Goal: Task Accomplishment & Management: Manage account settings

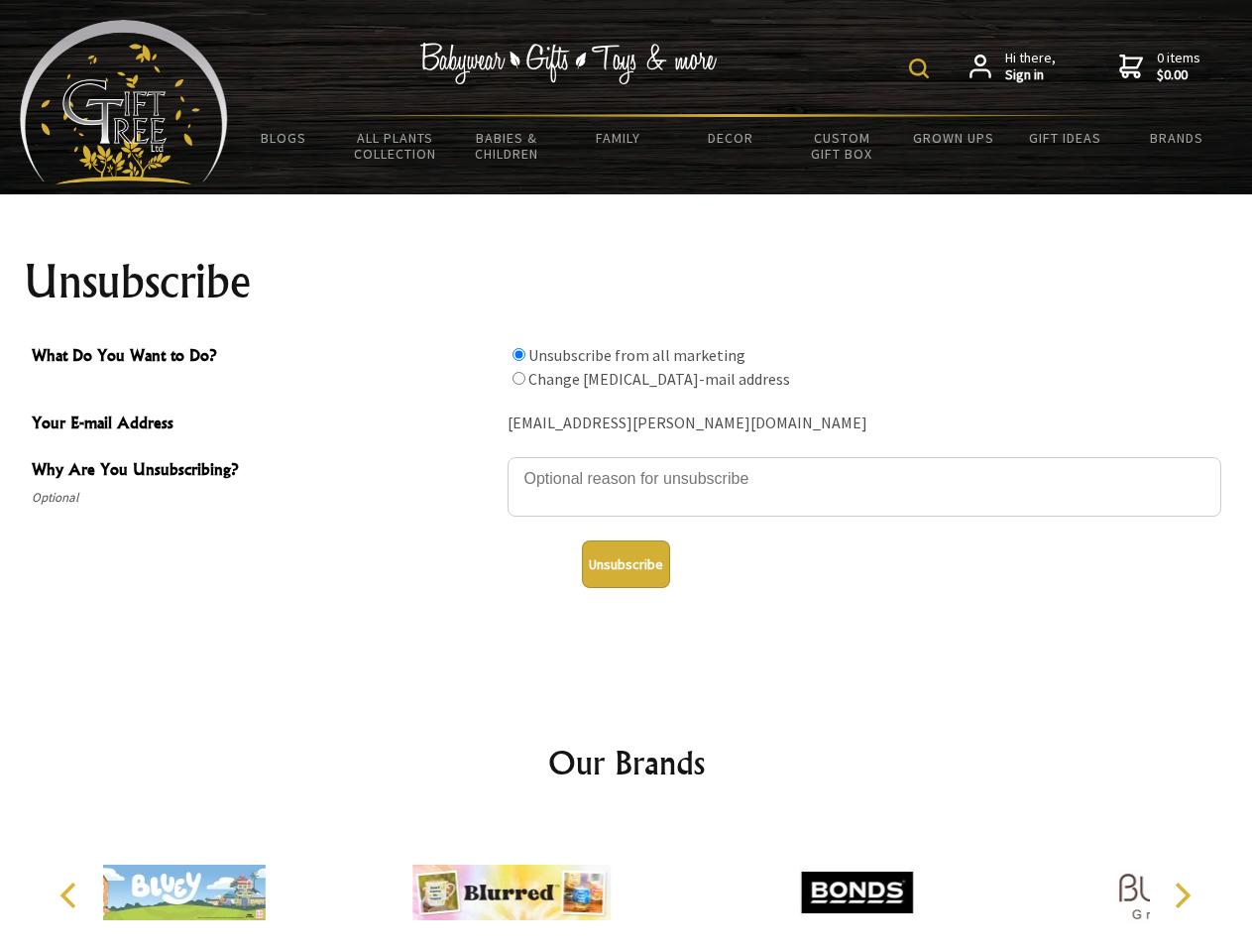
click at [922, 68] on img at bounding box center [919, 68] width 20 height 20
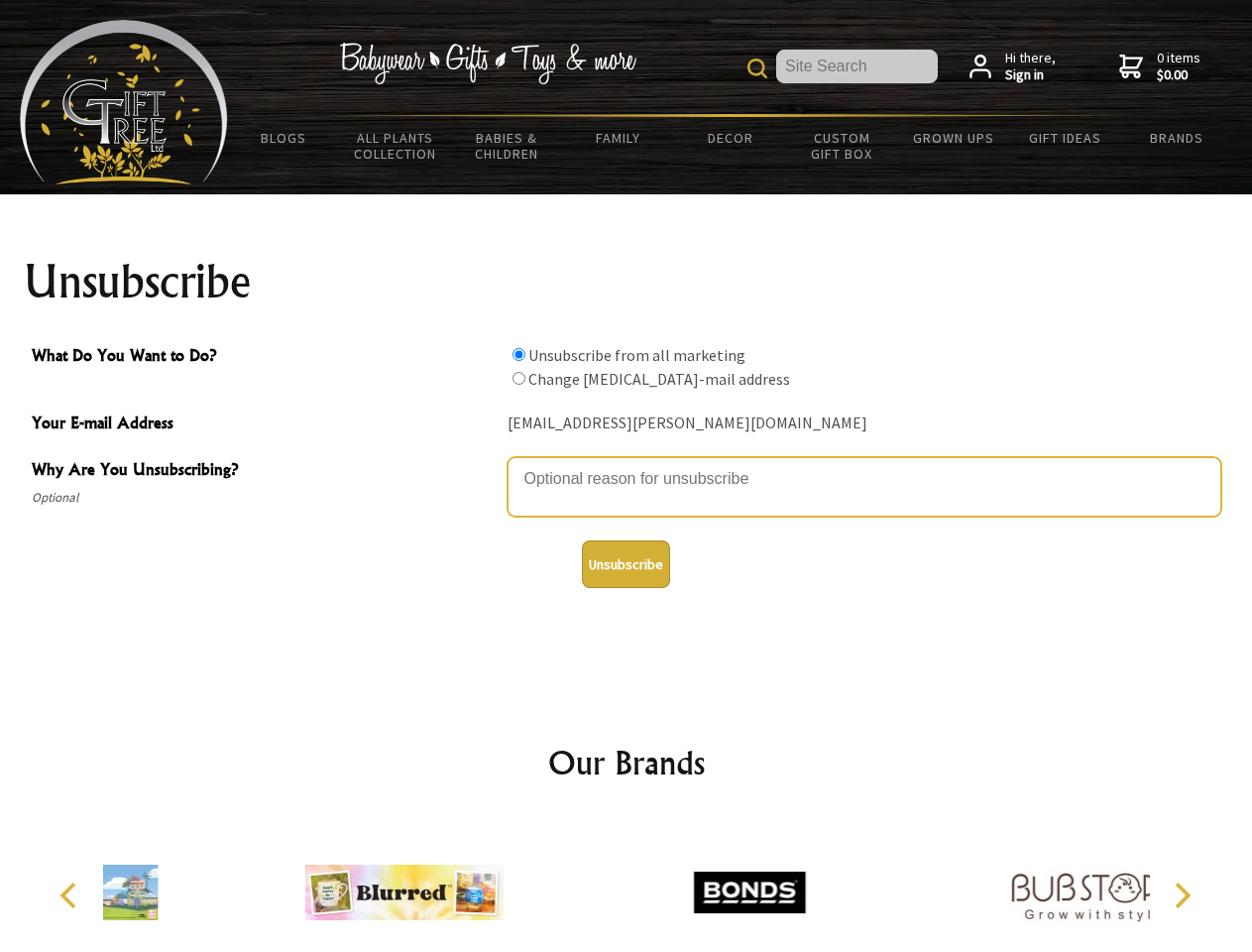
click at [626, 464] on textarea "Why Are You Unsubscribing?" at bounding box center [864, 486] width 714 height 59
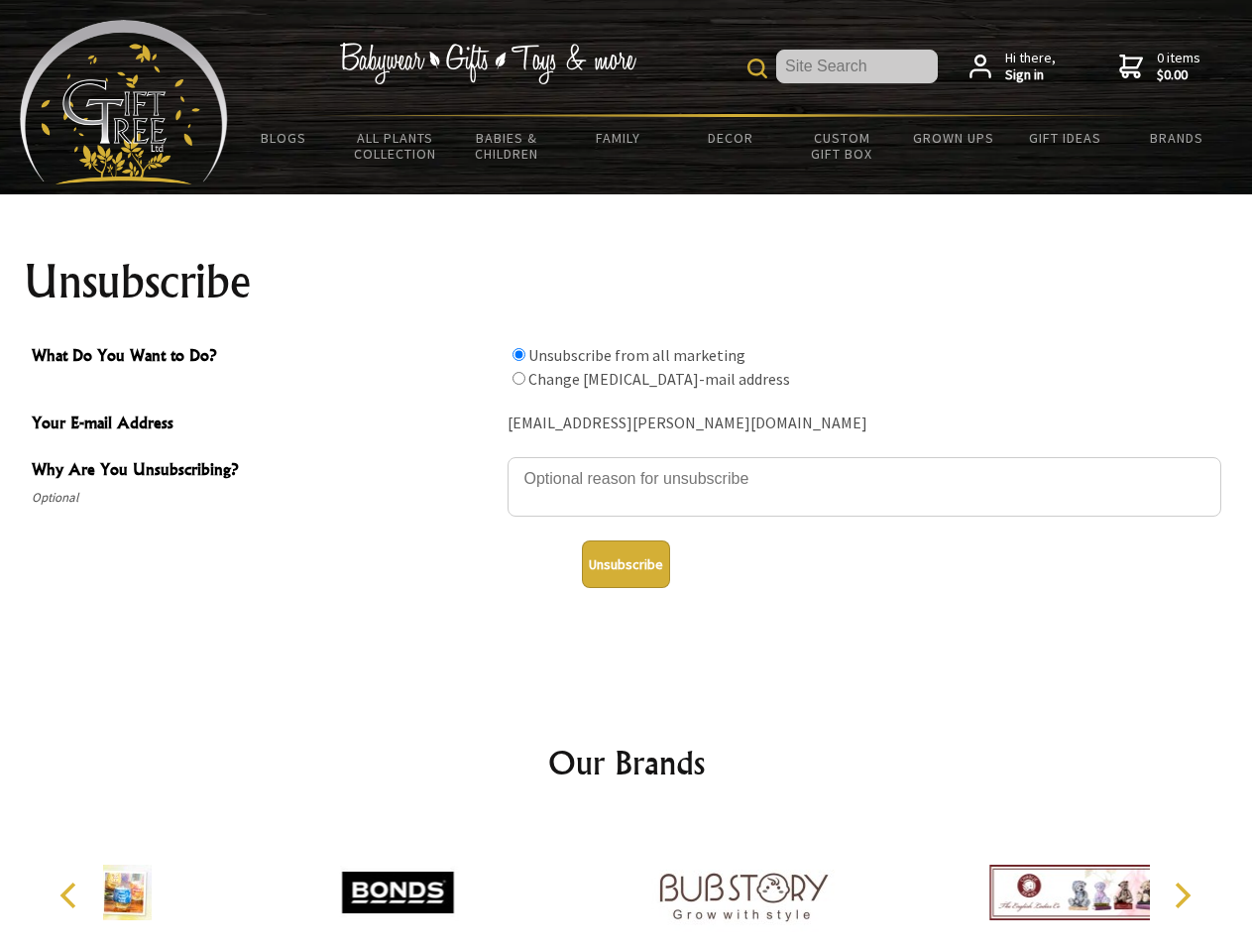
click at [518, 354] on input "What Do You Want to Do?" at bounding box center [518, 354] width 13 height 13
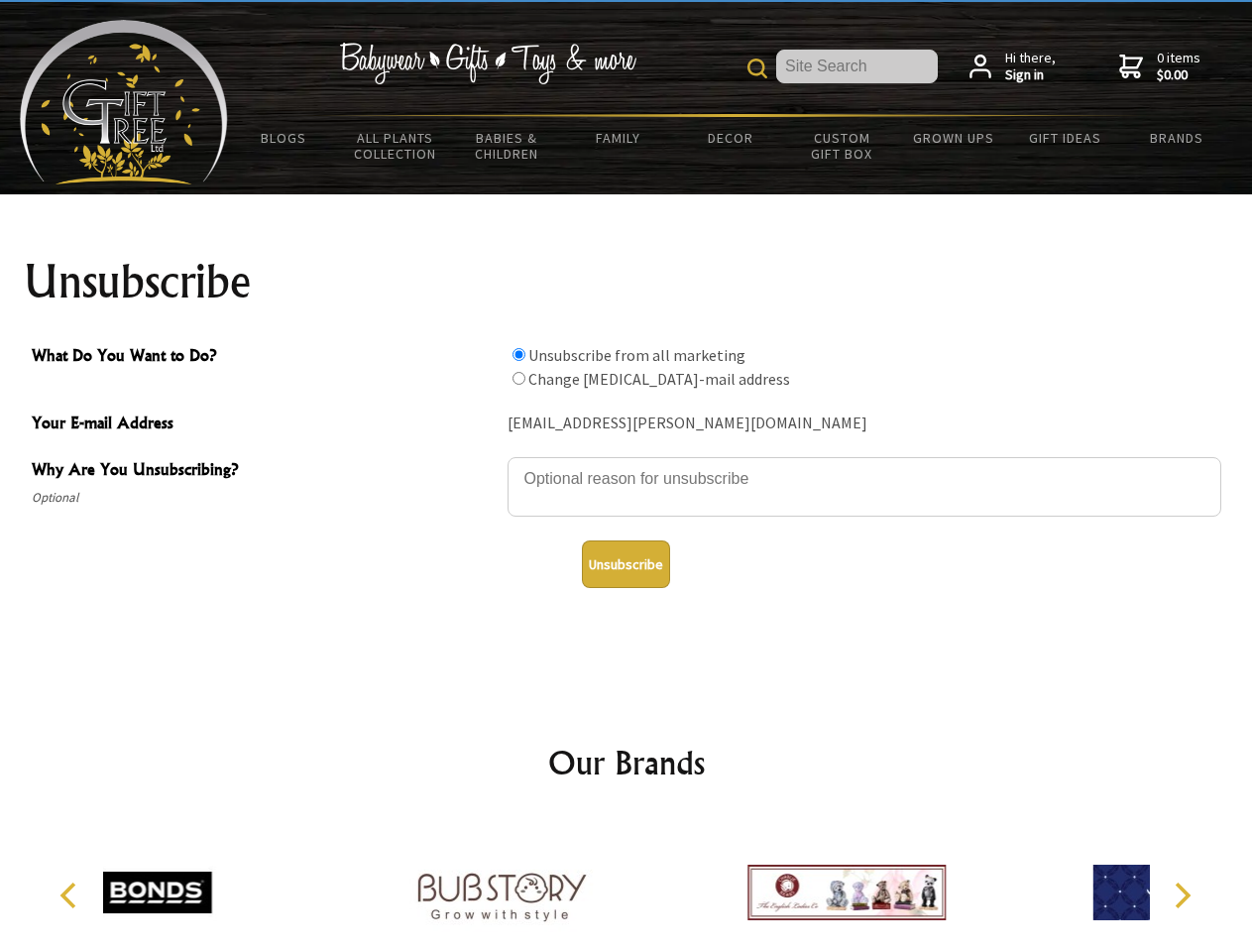
click at [518, 378] on input "What Do You Want to Do?" at bounding box center [518, 378] width 13 height 13
radio input "true"
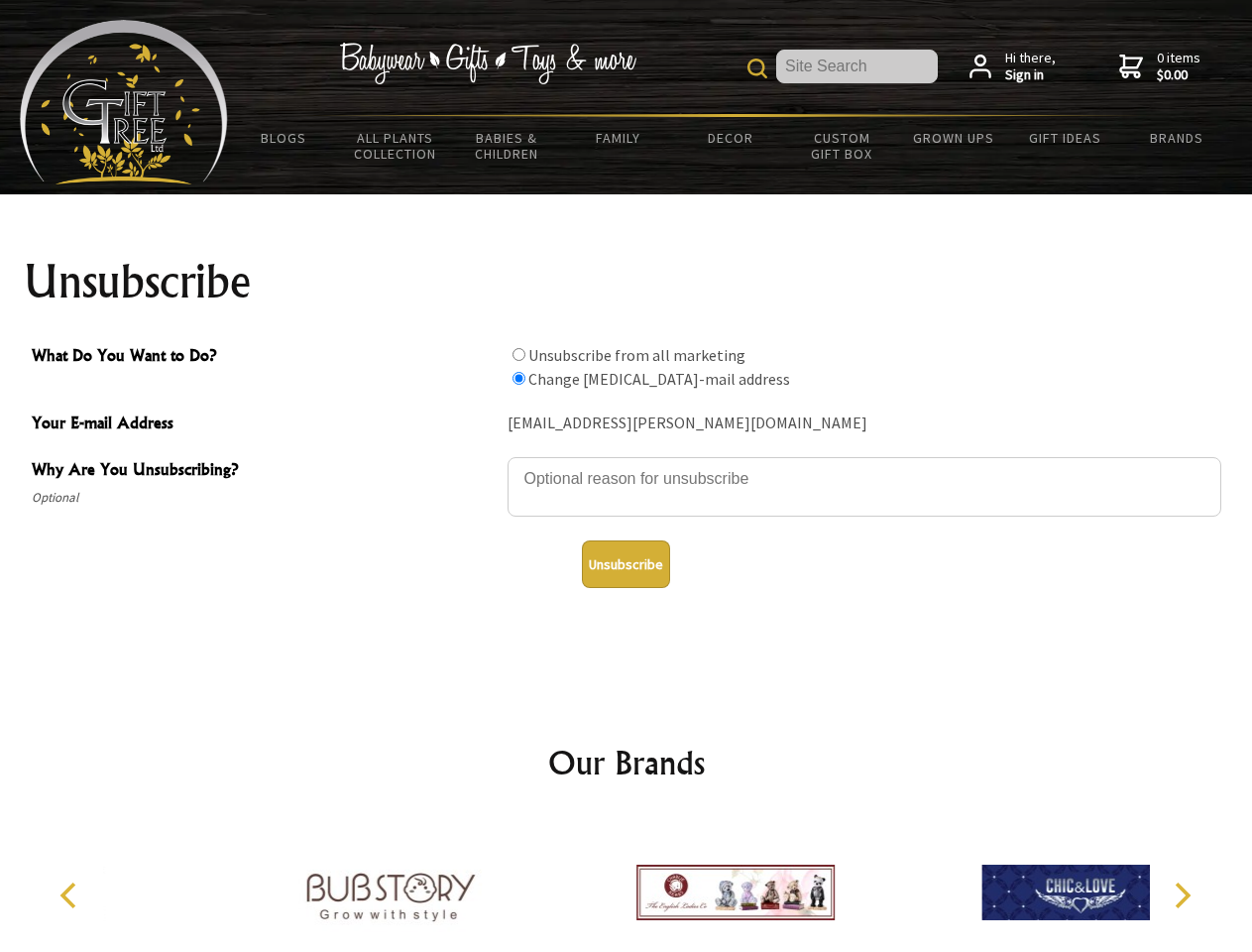
click at [625, 564] on button "Unsubscribe" at bounding box center [626, 564] width 88 height 48
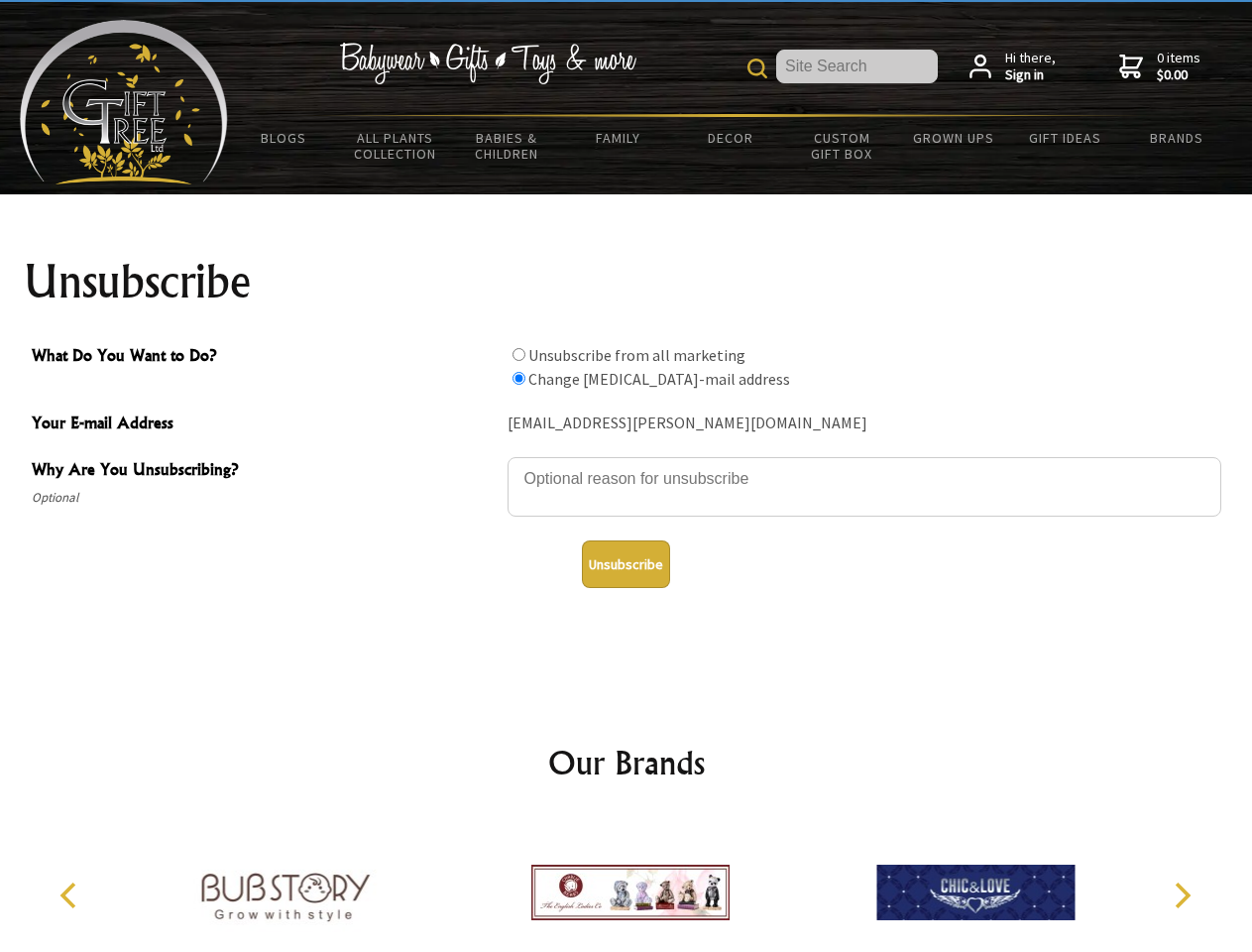
click at [626, 884] on img at bounding box center [630, 892] width 198 height 149
click at [71, 895] on icon "Previous" at bounding box center [70, 895] width 26 height 26
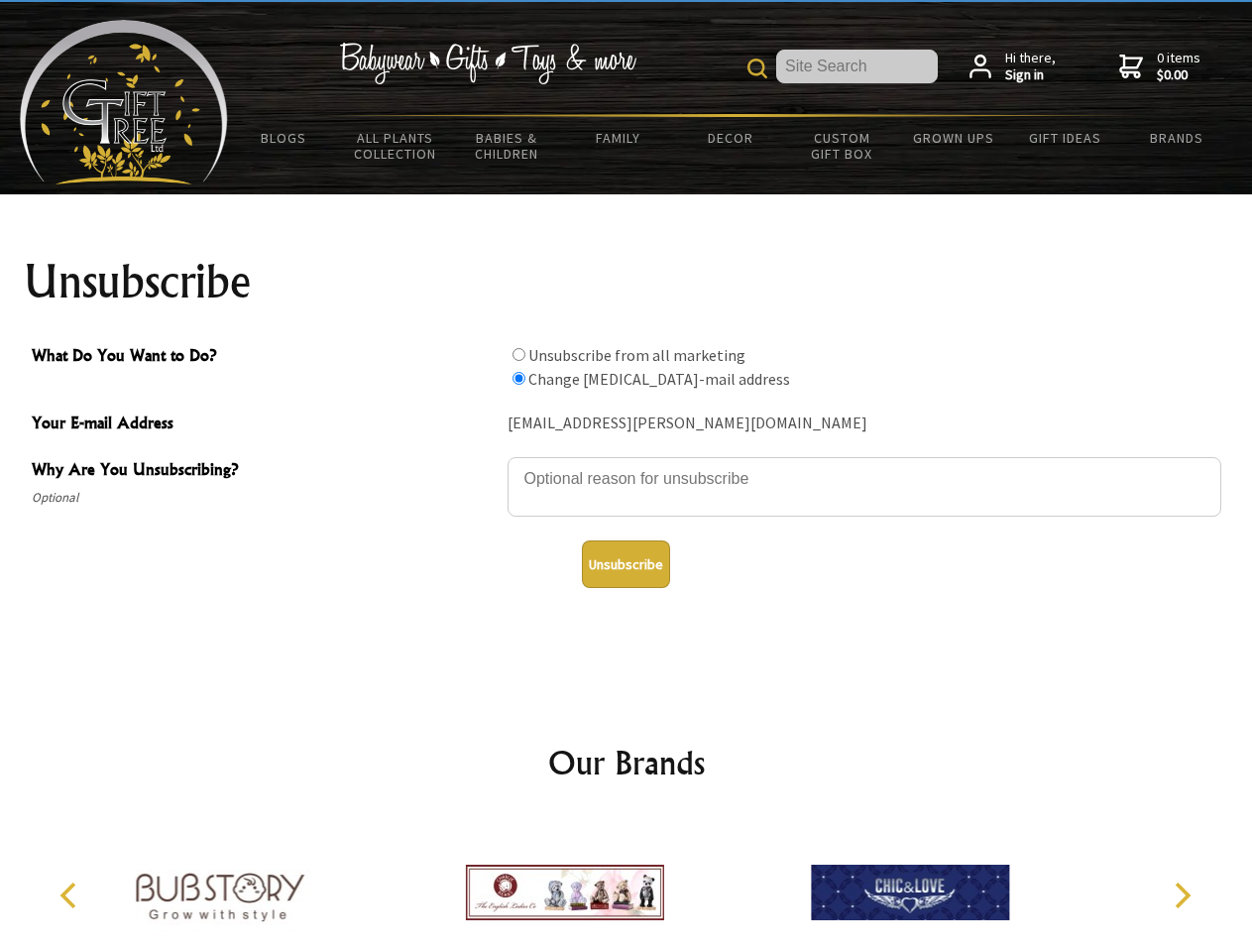
click at [1181, 895] on icon "Next" at bounding box center [1181, 895] width 26 height 26
